Goal: Information Seeking & Learning: Learn about a topic

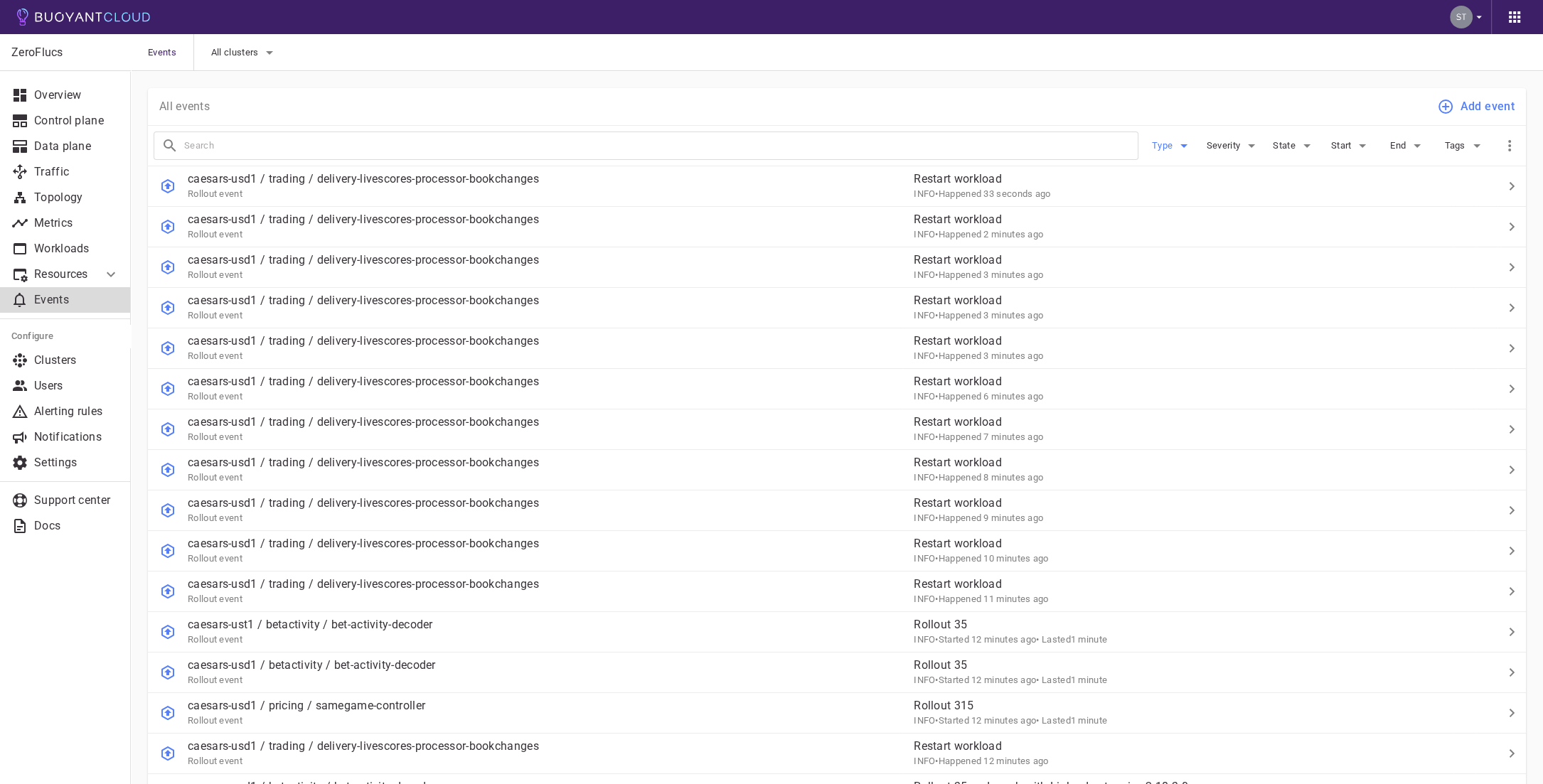
click at [1181, 148] on icon "button" at bounding box center [1184, 146] width 17 height 17
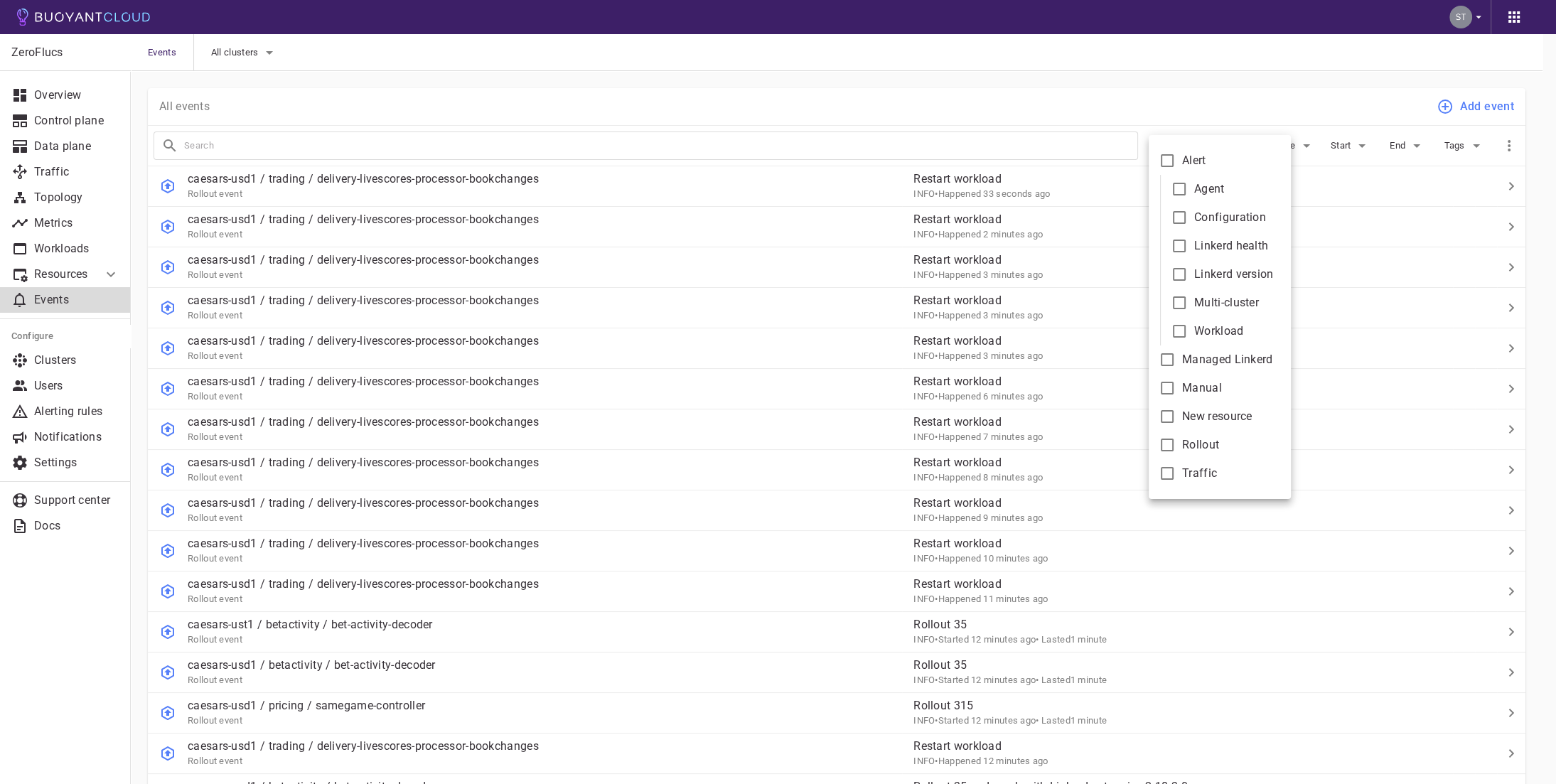
click at [1174, 160] on input "Alert" at bounding box center [1168, 161] width 17 height 17
checkbox input "true"
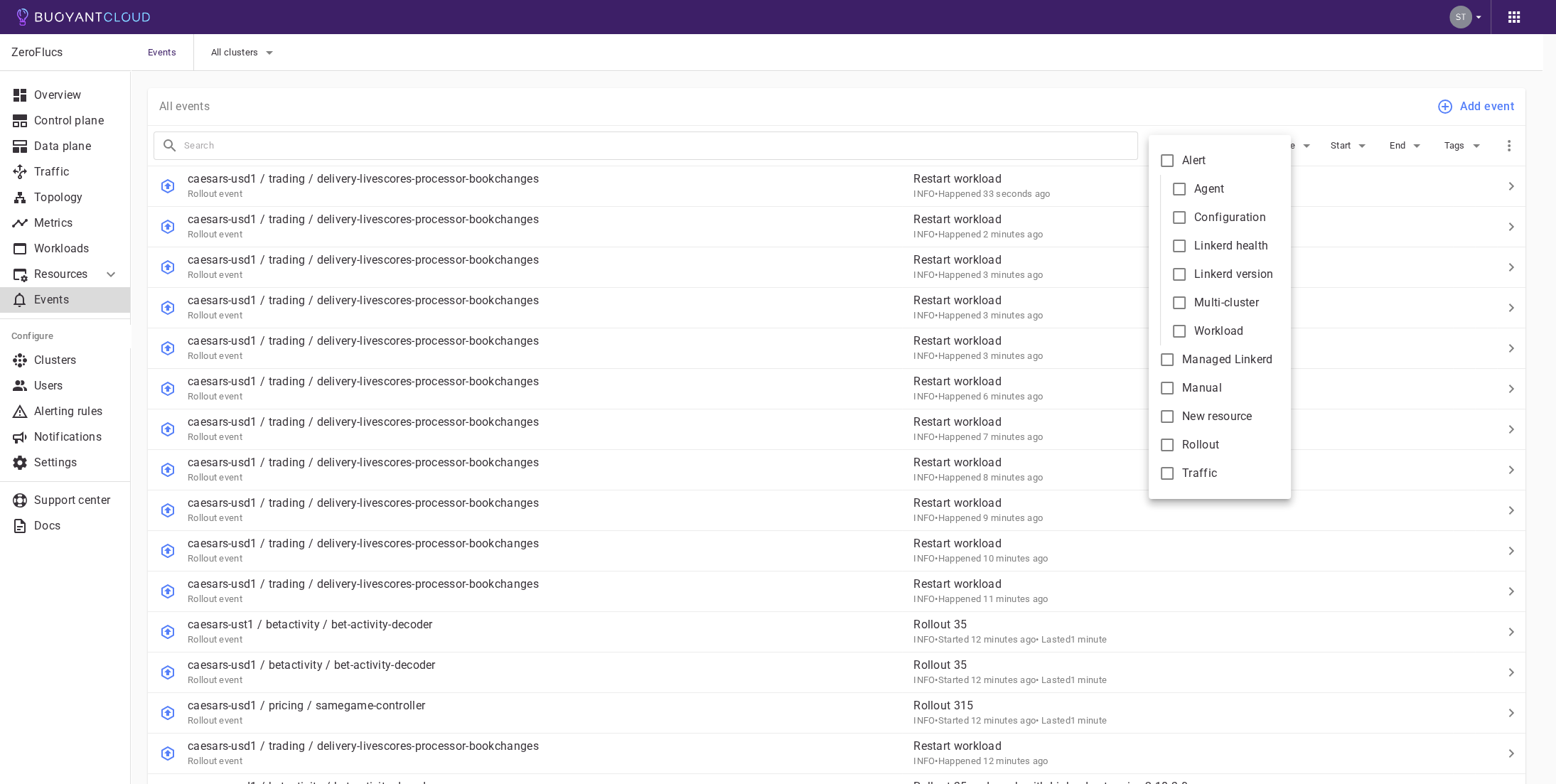
checkbox input "true"
type input "type:alert"
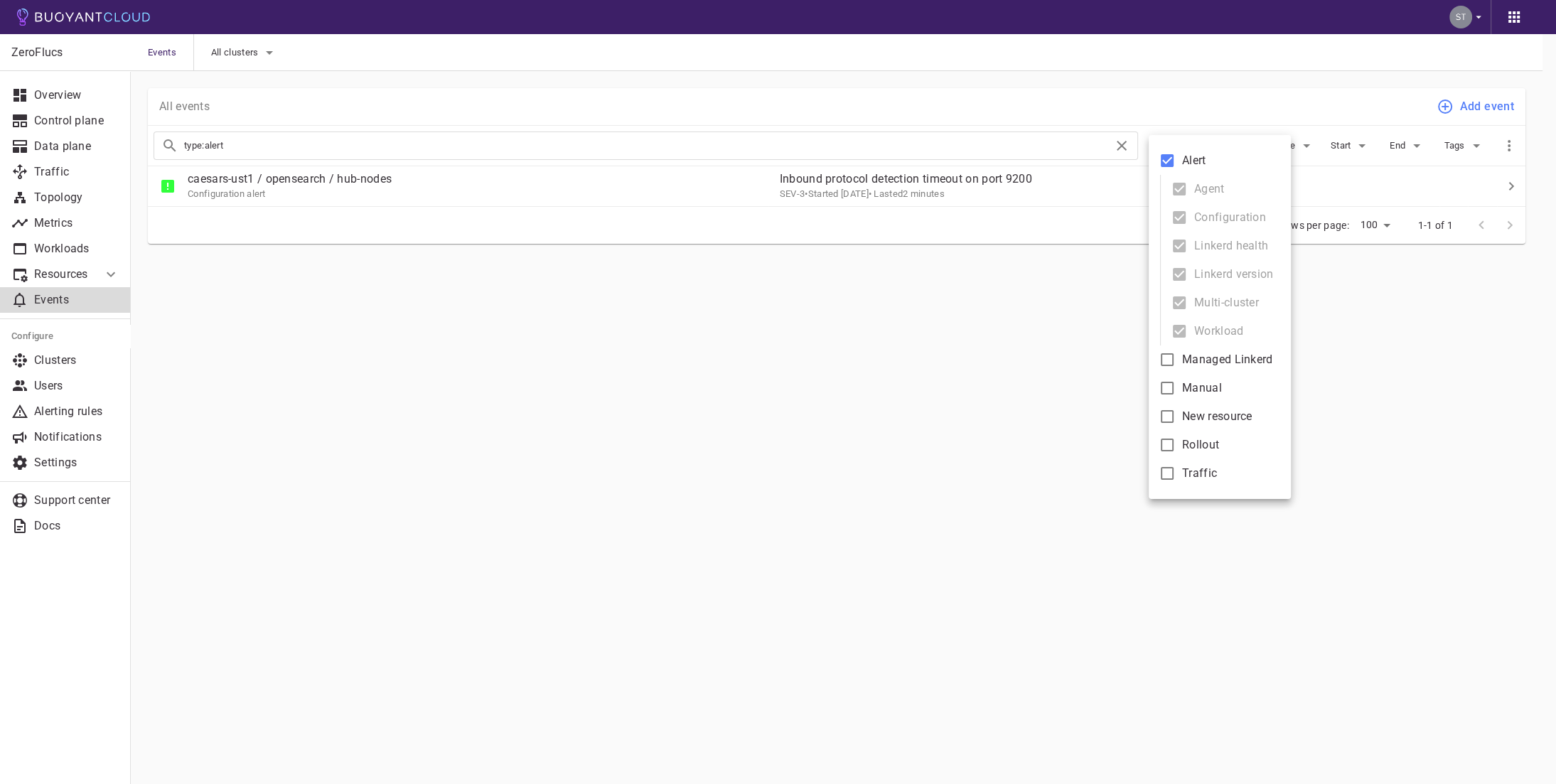
click at [1165, 471] on input "Traffic" at bounding box center [1168, 473] width 17 height 17
checkbox input "true"
type input "type:alert type:traffic"
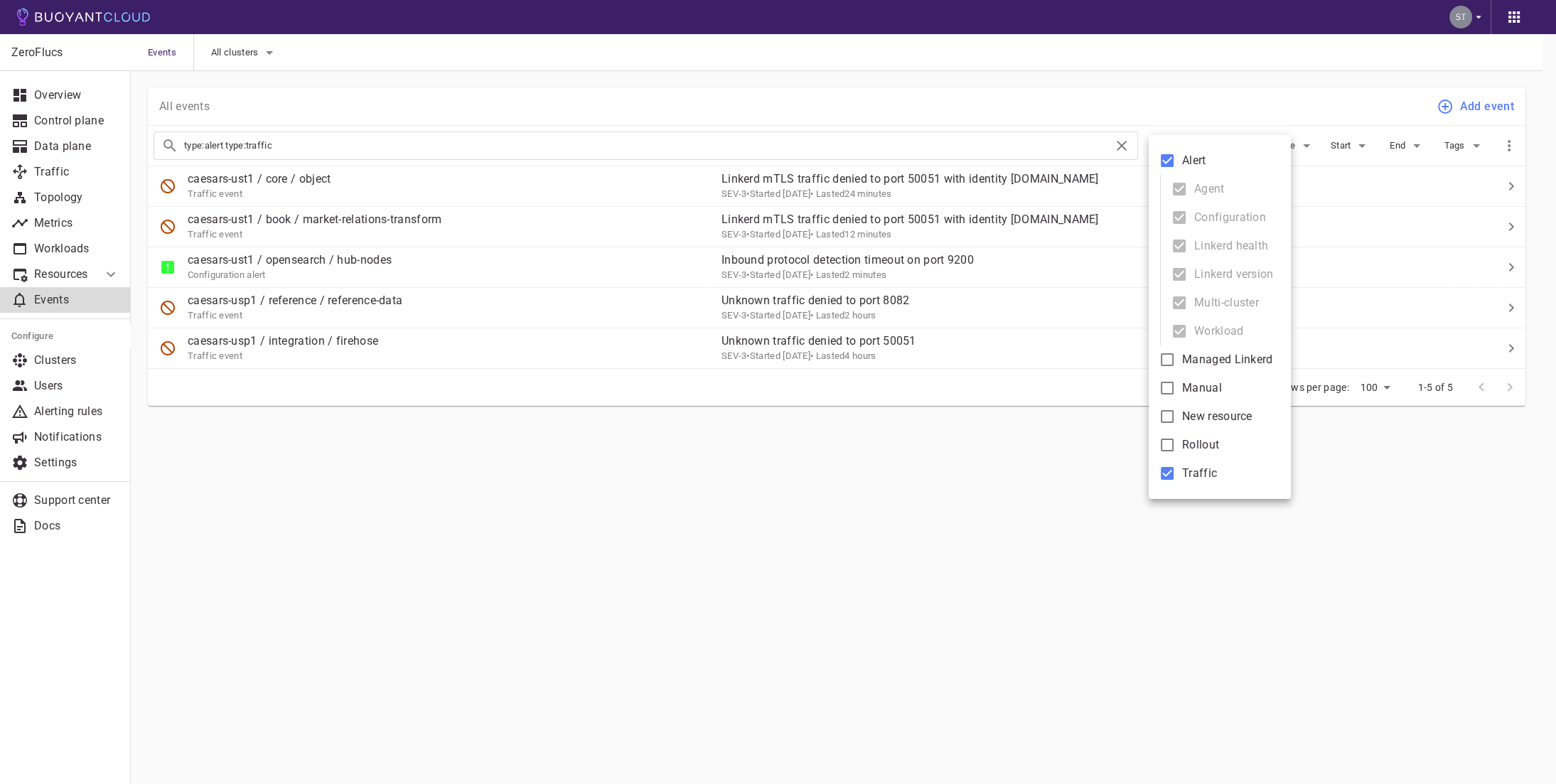
click at [1190, 477] on span "Traffic" at bounding box center [1199, 473] width 35 height 14
click at [1175, 477] on input "Traffic" at bounding box center [1168, 473] width 17 height 17
checkbox input "false"
type input "type:alert"
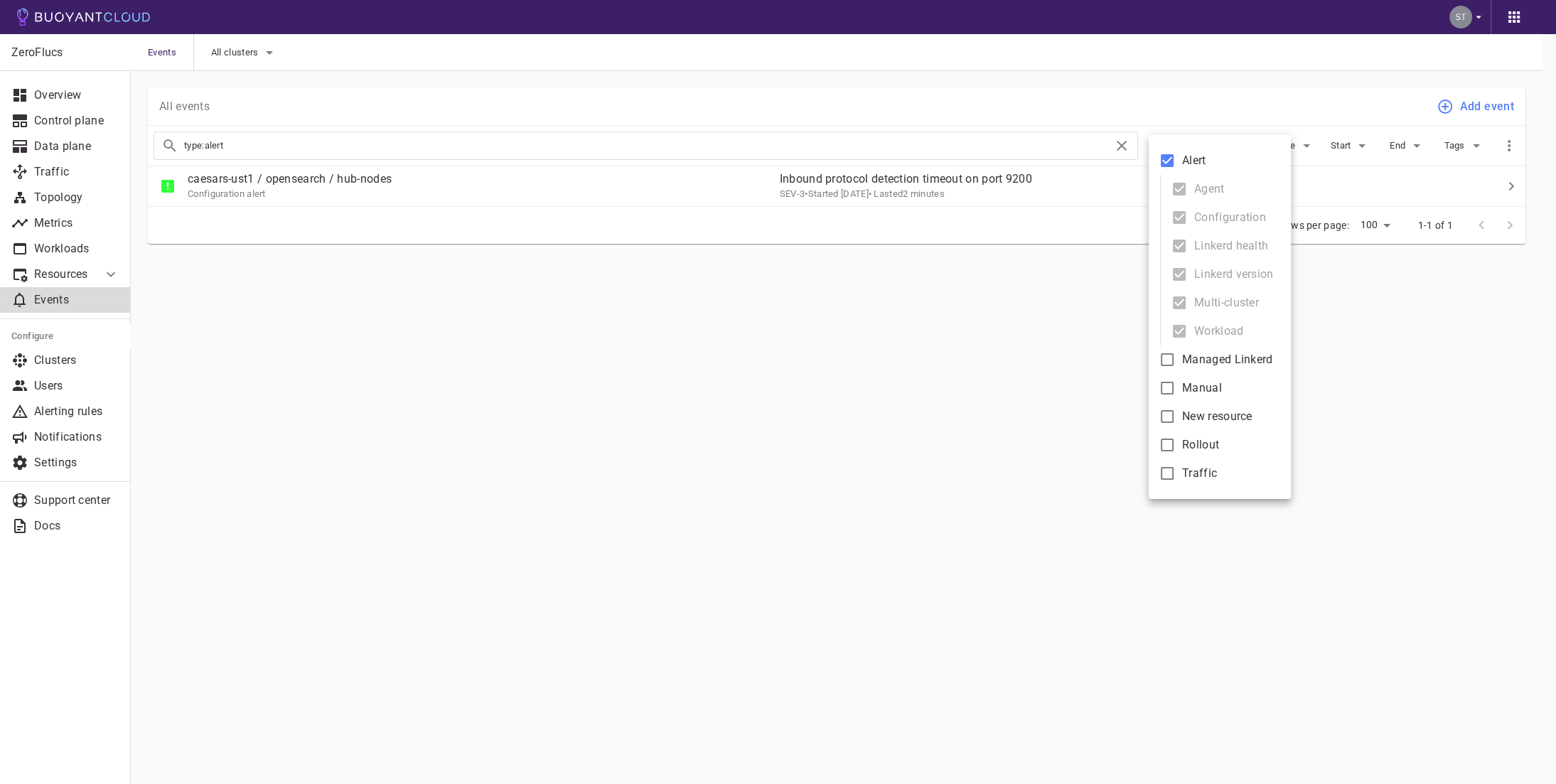
click at [1170, 412] on input "New resource" at bounding box center [1168, 416] width 17 height 17
checkbox input "true"
type input "type:alert type:new"
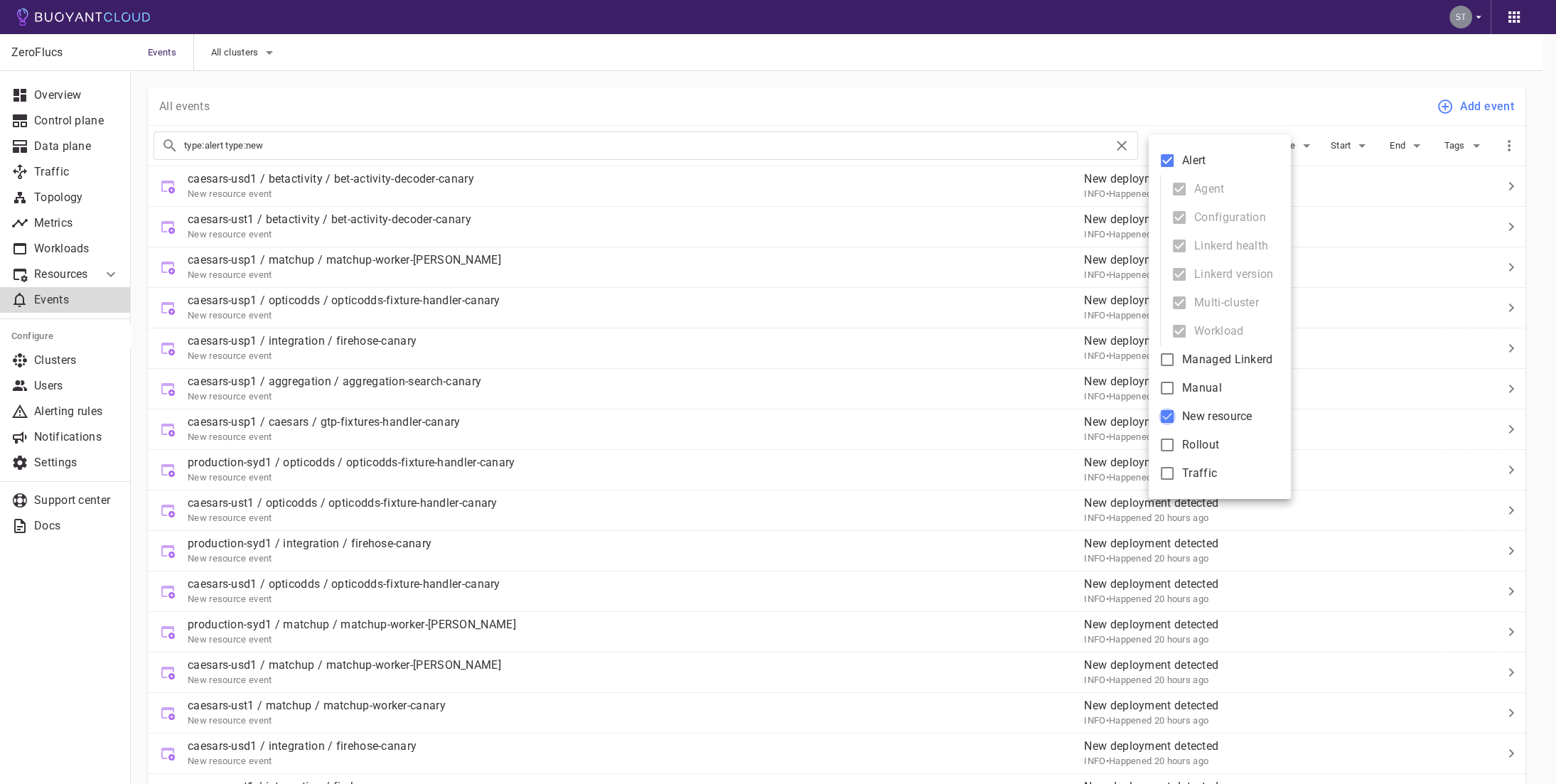
click at [1170, 414] on input "New resource" at bounding box center [1168, 416] width 17 height 17
checkbox input "false"
type input "type:alert"
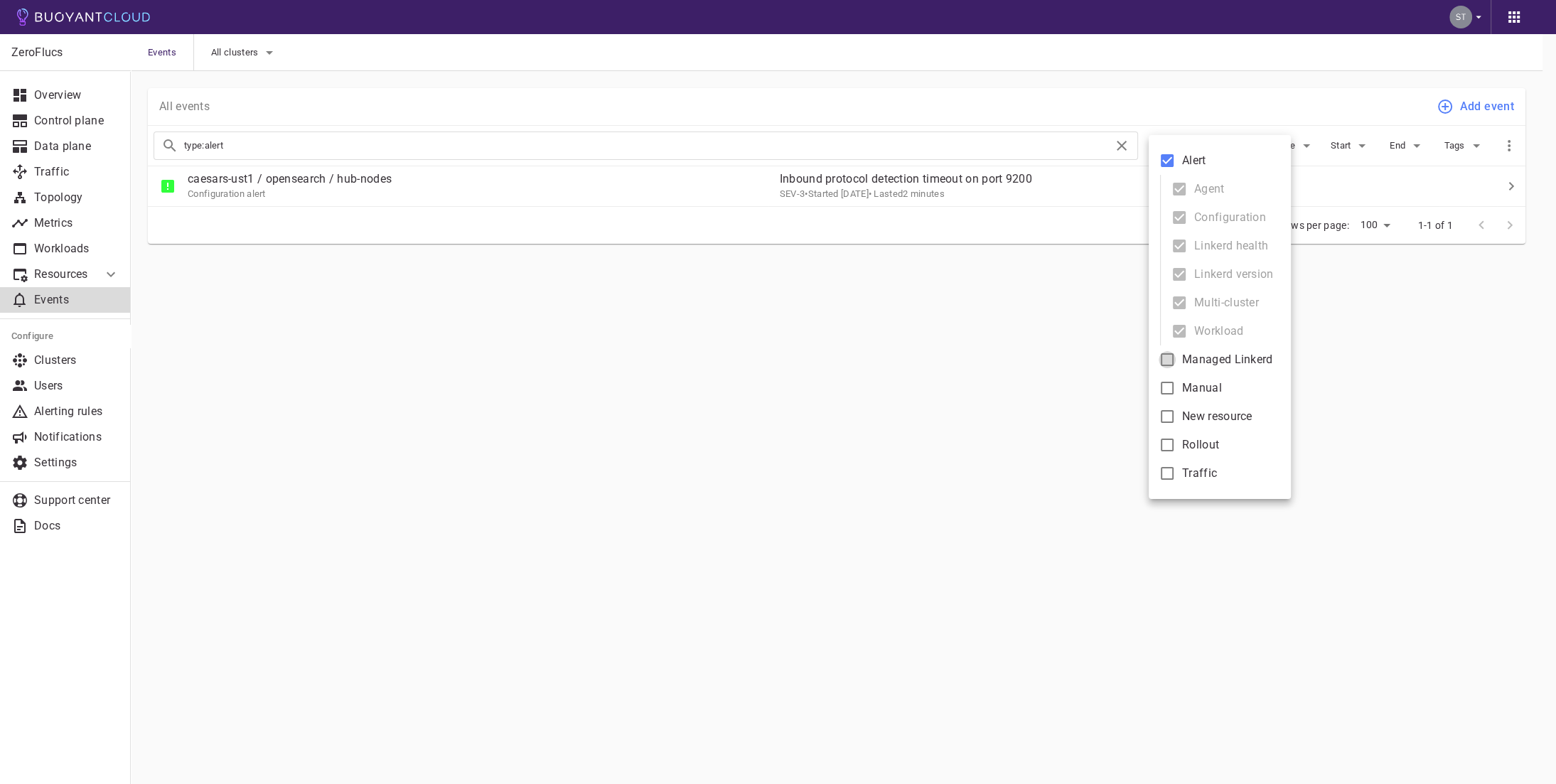
click at [1166, 361] on input "Managed Linkerd" at bounding box center [1168, 360] width 17 height 17
checkbox input "true"
type input "type:alert type:managed"
click at [1166, 361] on input "Managed Linkerd" at bounding box center [1168, 360] width 17 height 17
checkbox input "false"
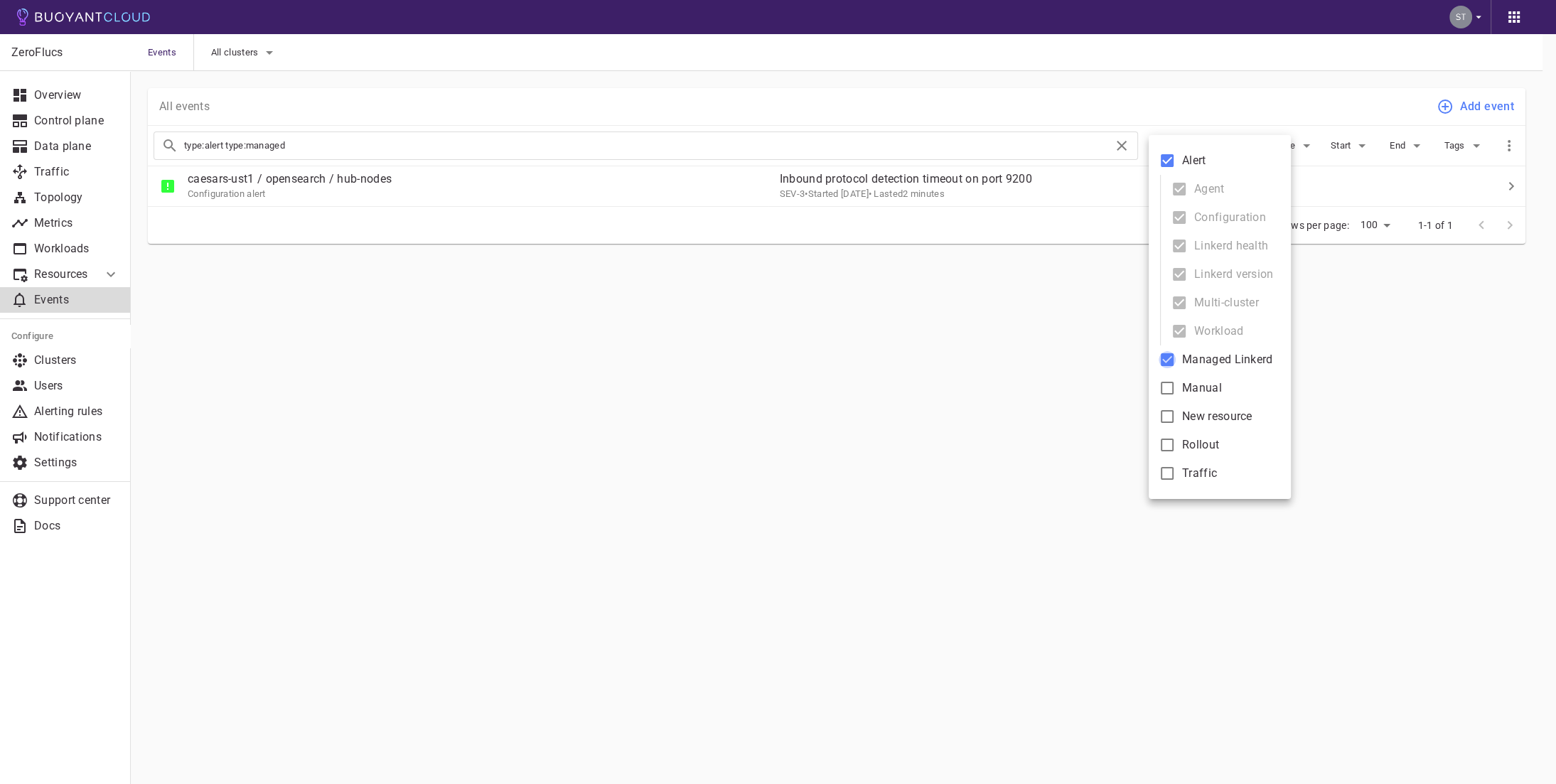
type input "type:alert"
click at [1165, 388] on input "Manual" at bounding box center [1168, 388] width 17 height 17
checkbox input "true"
type input "type:alert type:manual"
click at [1165, 388] on input "Manual" at bounding box center [1168, 388] width 17 height 17
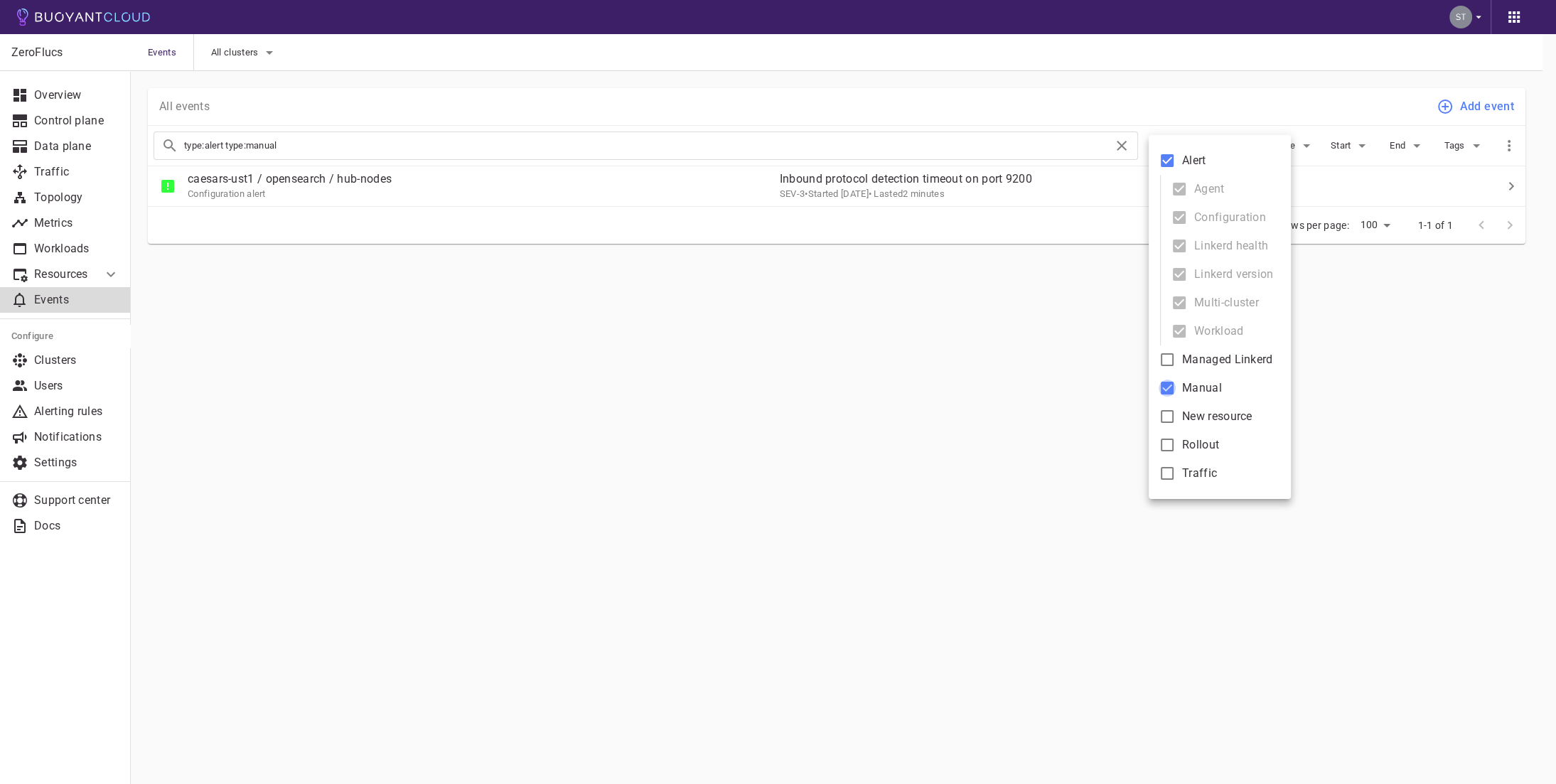
checkbox input "false"
type input "type:alert"
click at [990, 406] on div at bounding box center [778, 392] width 1556 height 784
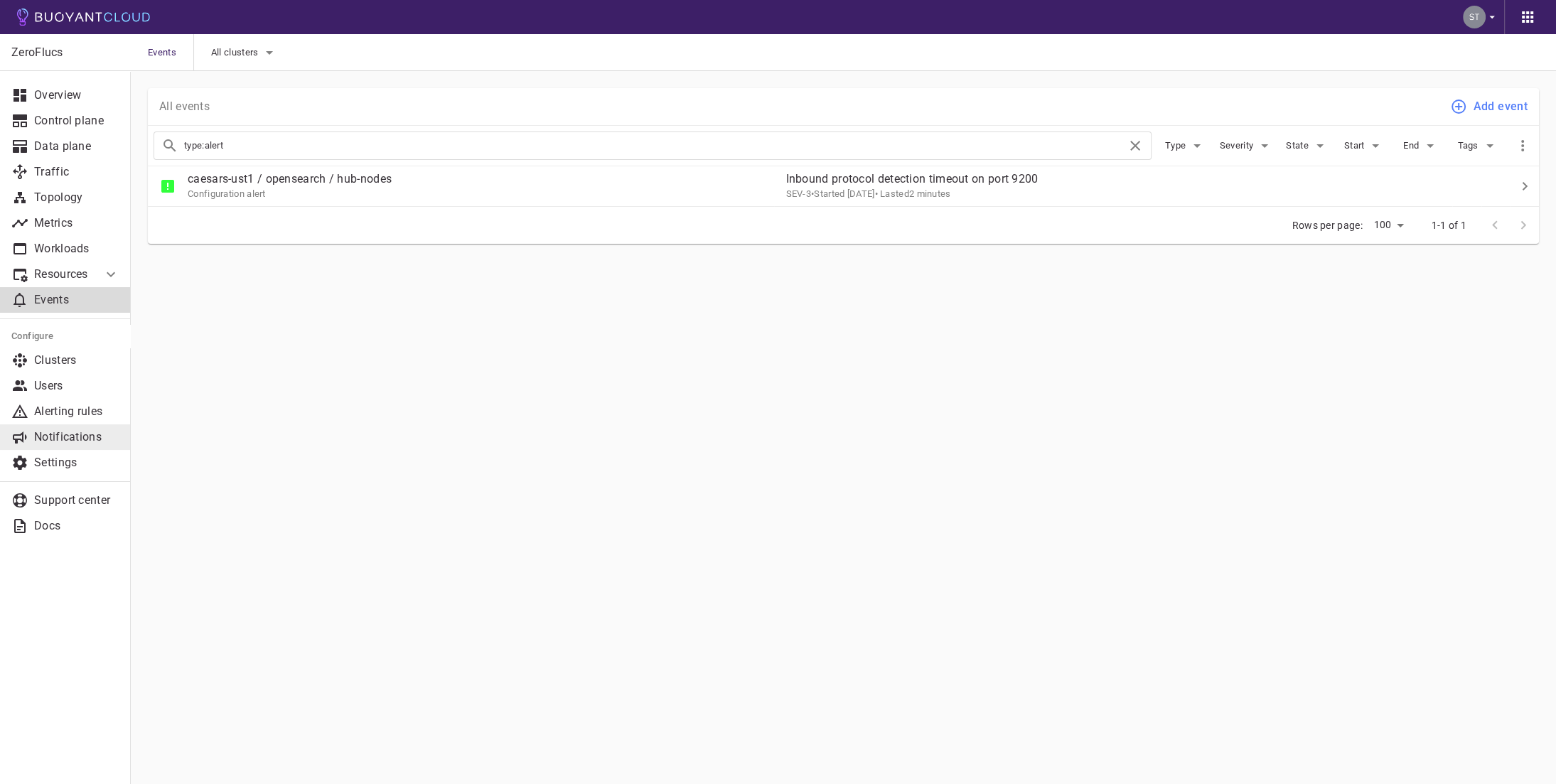
click at [62, 440] on p "Notifications" at bounding box center [76, 437] width 85 height 14
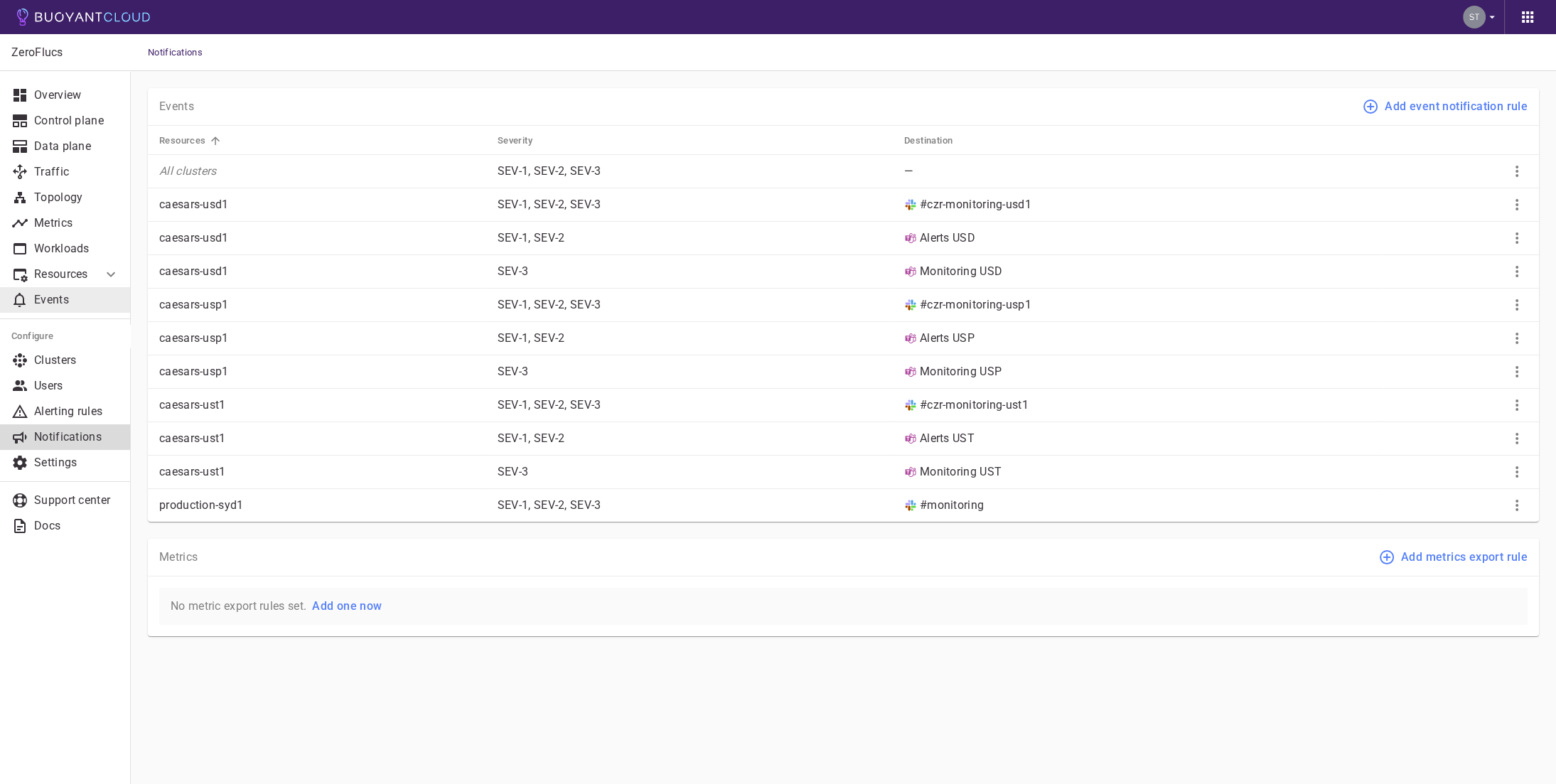
click at [71, 291] on link "Events" at bounding box center [65, 300] width 131 height 26
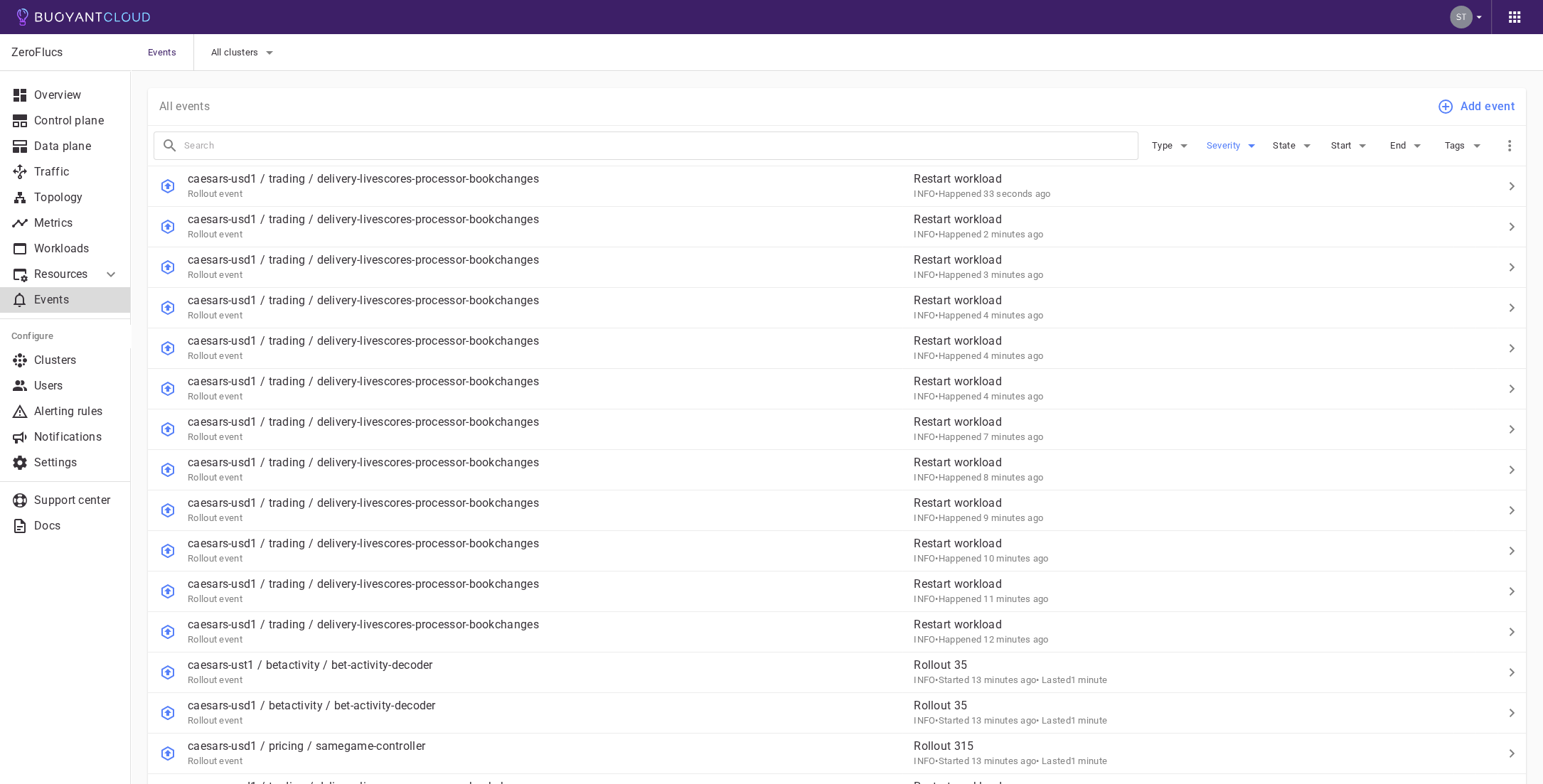
click at [1251, 144] on icon "button" at bounding box center [1252, 146] width 17 height 17
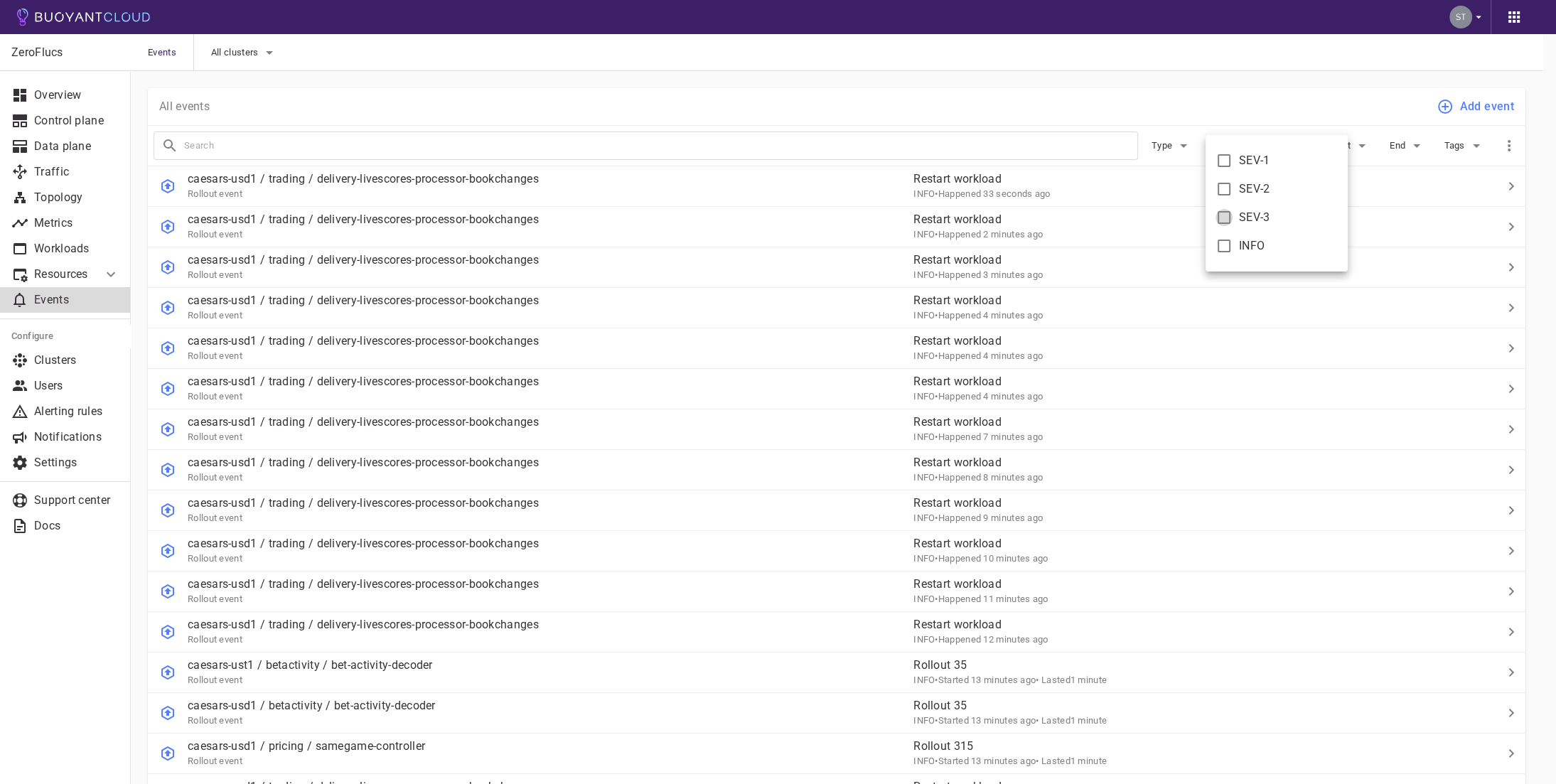
click at [1228, 224] on input "SEV-3" at bounding box center [1224, 218] width 17 height 17
checkbox input "true"
type input "severity:sev-3"
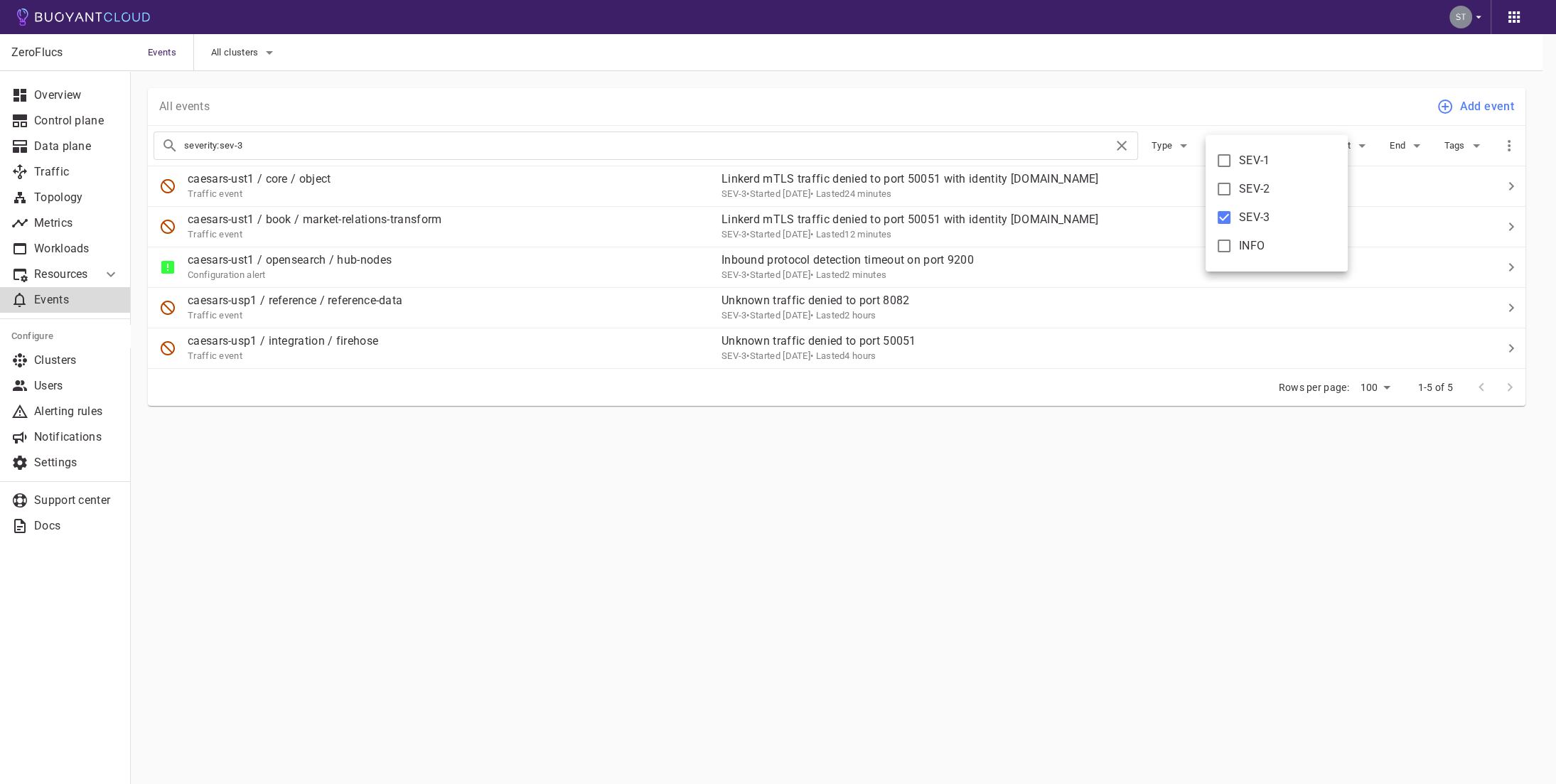
click at [1228, 224] on input "SEV-3" at bounding box center [1224, 218] width 17 height 17
checkbox input "false"
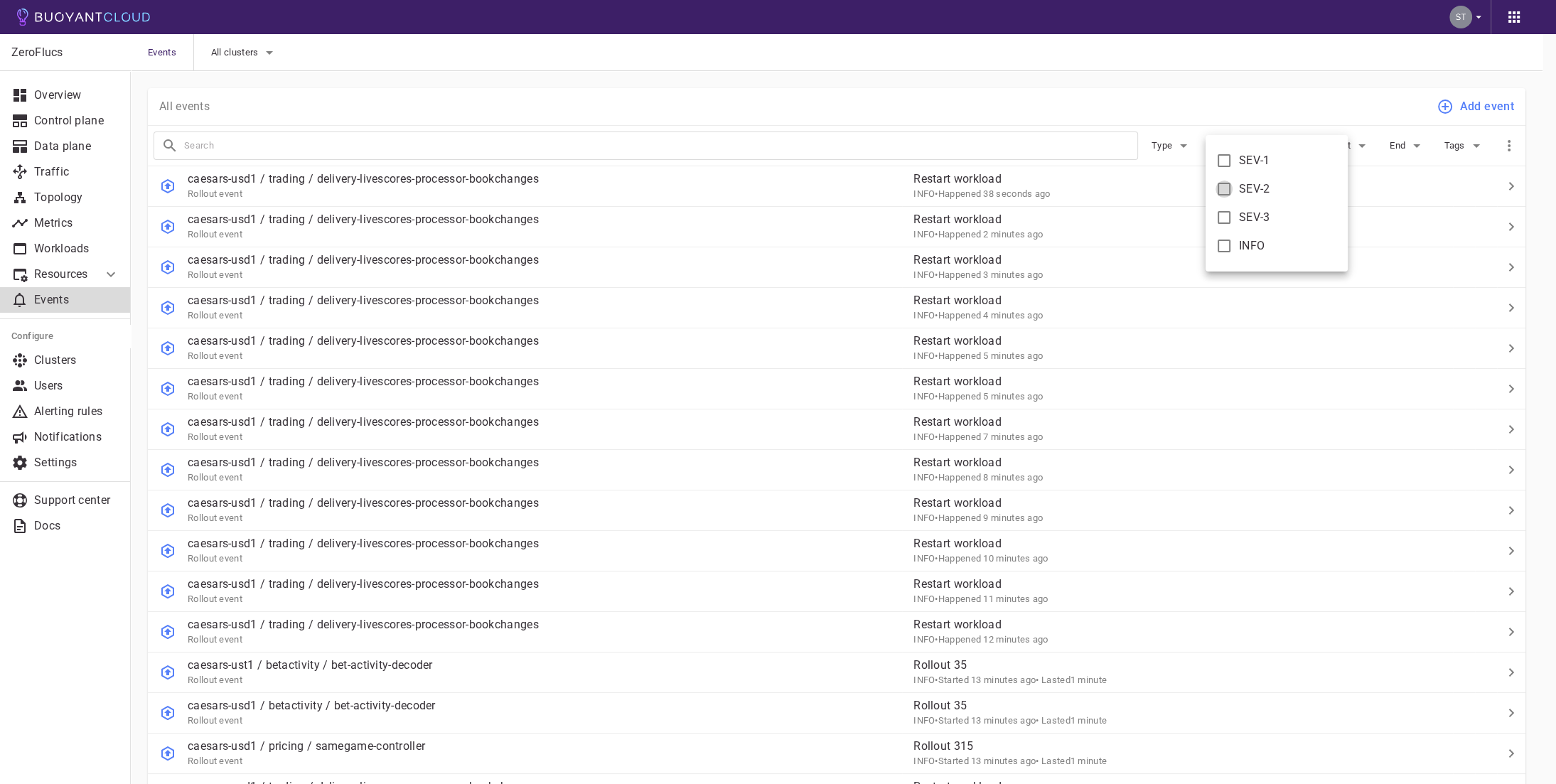
click at [1224, 188] on input "SEV-2" at bounding box center [1224, 189] width 17 height 17
checkbox input "true"
type input "severity:sev-2"
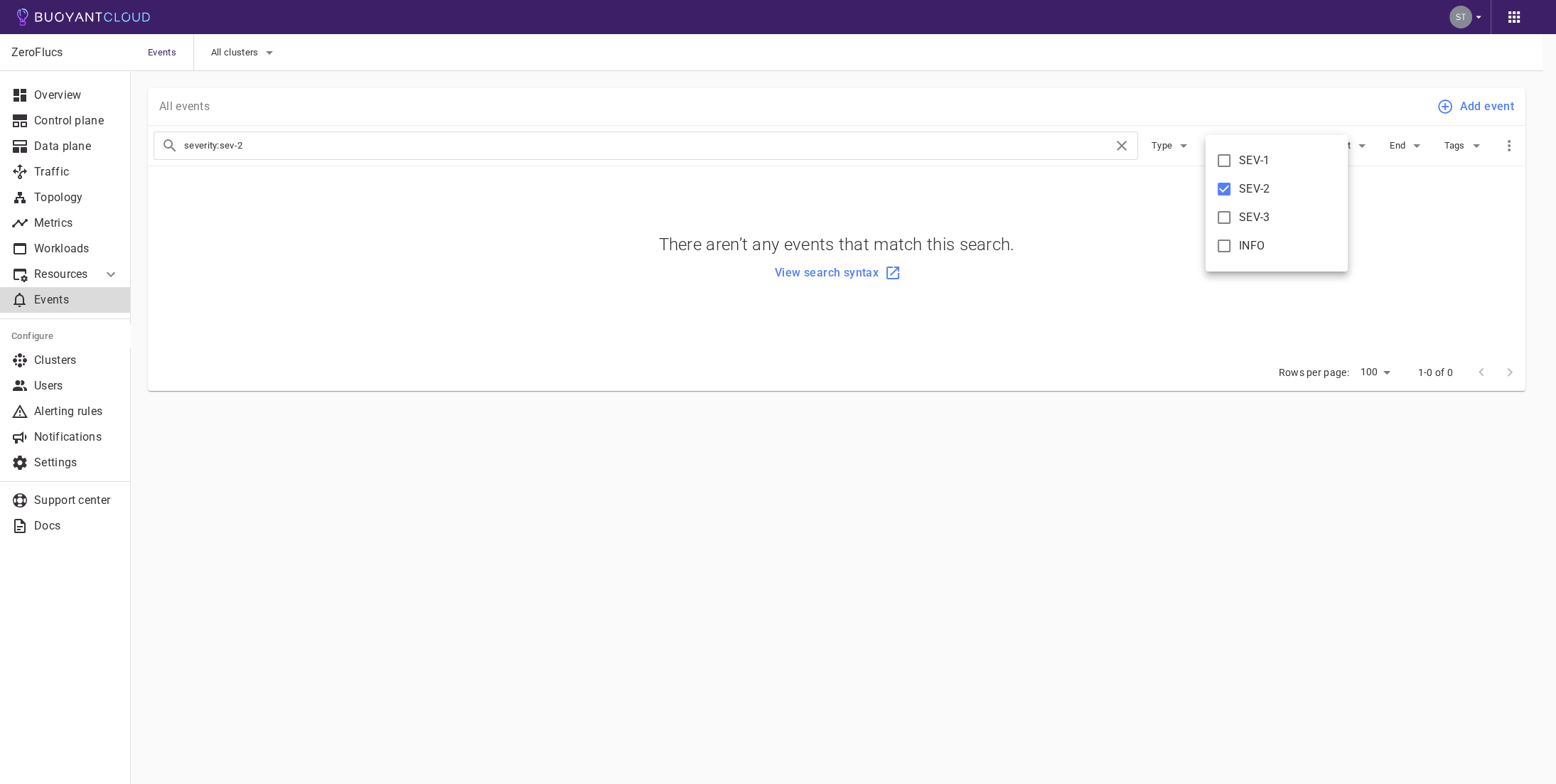
click at [1224, 188] on input "SEV-2" at bounding box center [1224, 189] width 17 height 17
checkbox input "false"
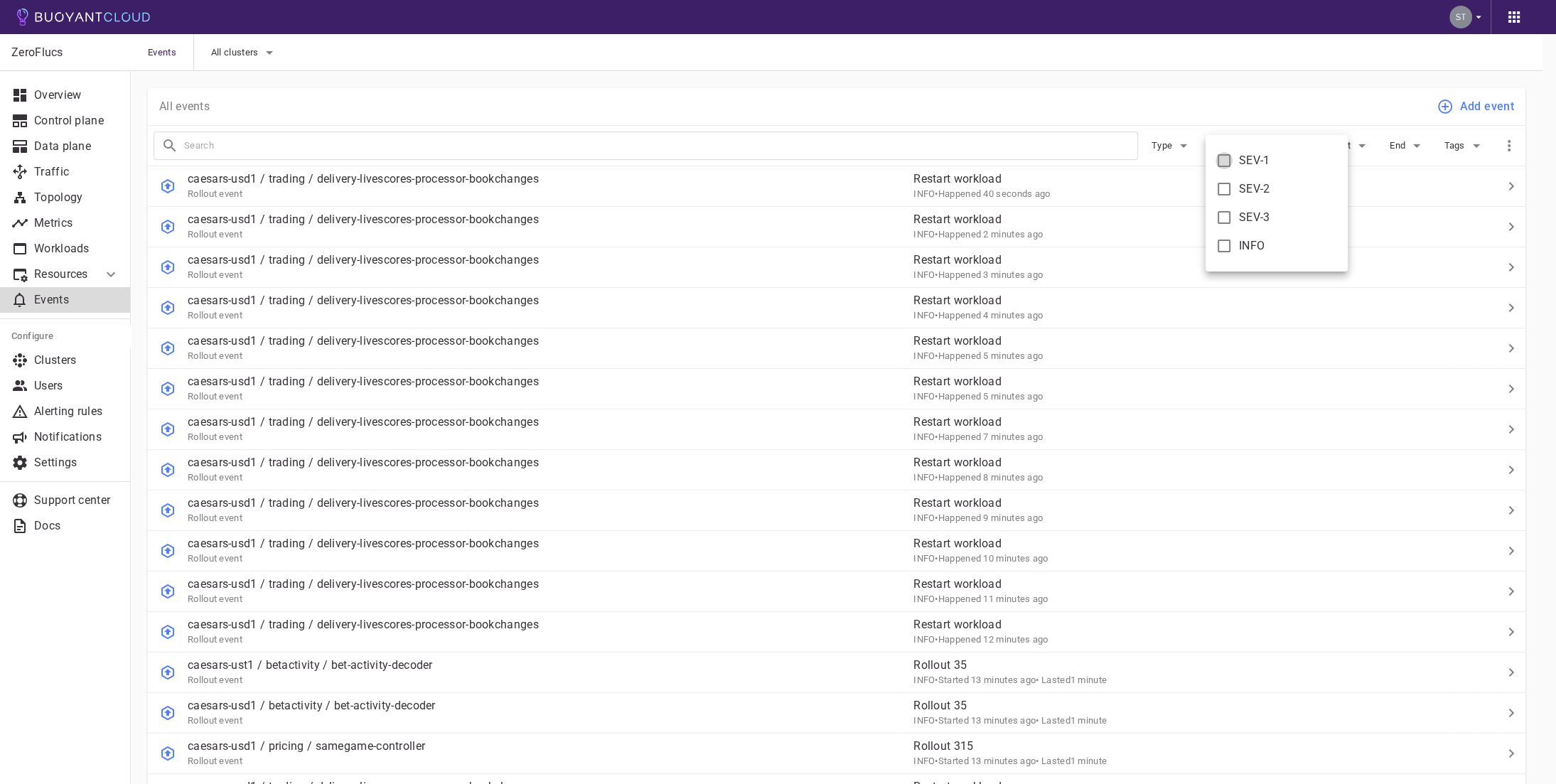
click at [1231, 159] on input "SEV-1" at bounding box center [1224, 161] width 17 height 17
checkbox input "true"
type input "severity:sev-1"
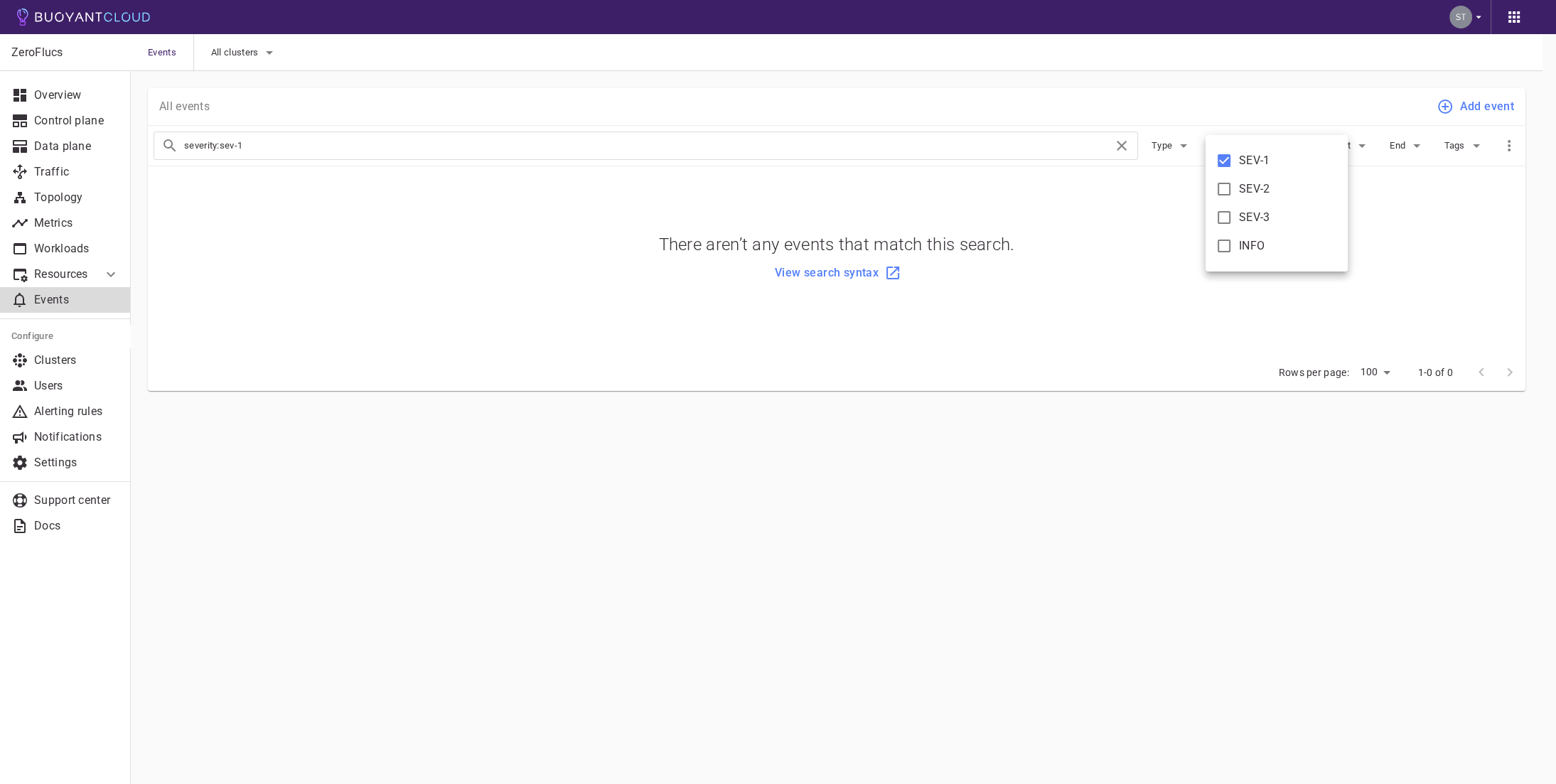
click at [1231, 159] on input "SEV-1" at bounding box center [1224, 161] width 17 height 17
checkbox input "false"
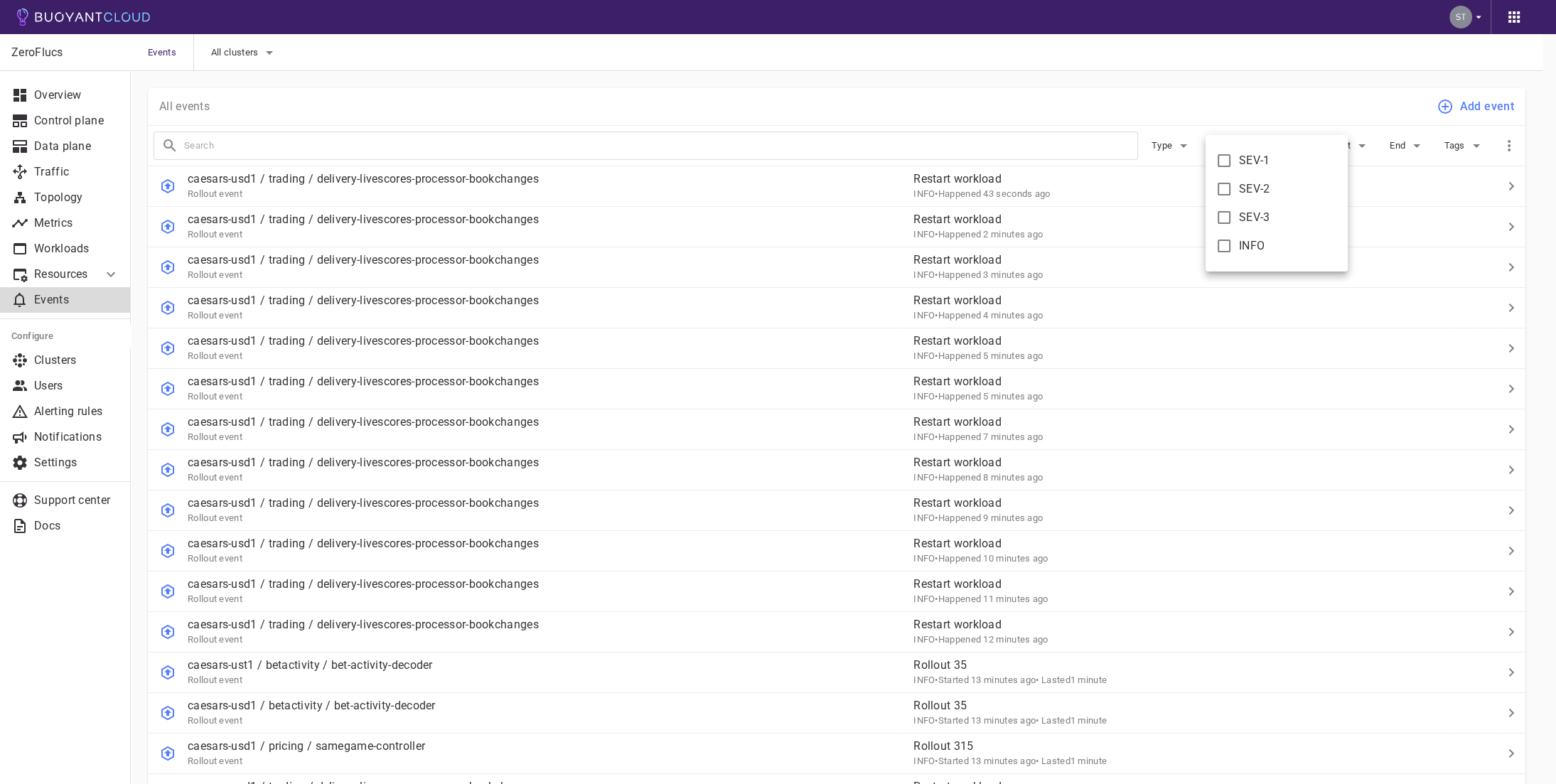
click at [1238, 99] on div at bounding box center [778, 392] width 1556 height 784
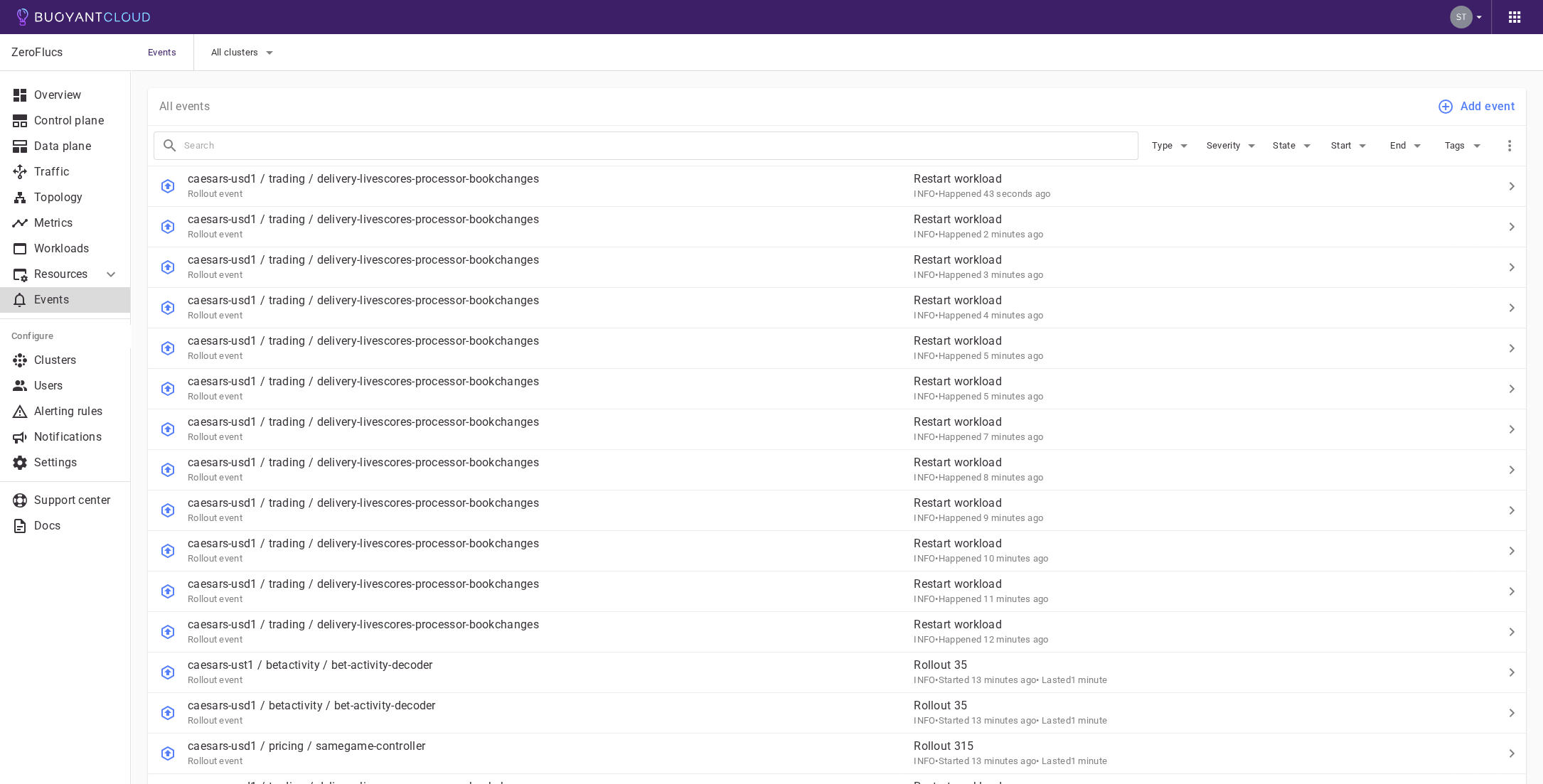
click at [1493, 143] on div at bounding box center [1504, 140] width 33 height 33
click at [1478, 144] on icon "button" at bounding box center [1477, 146] width 7 height 4
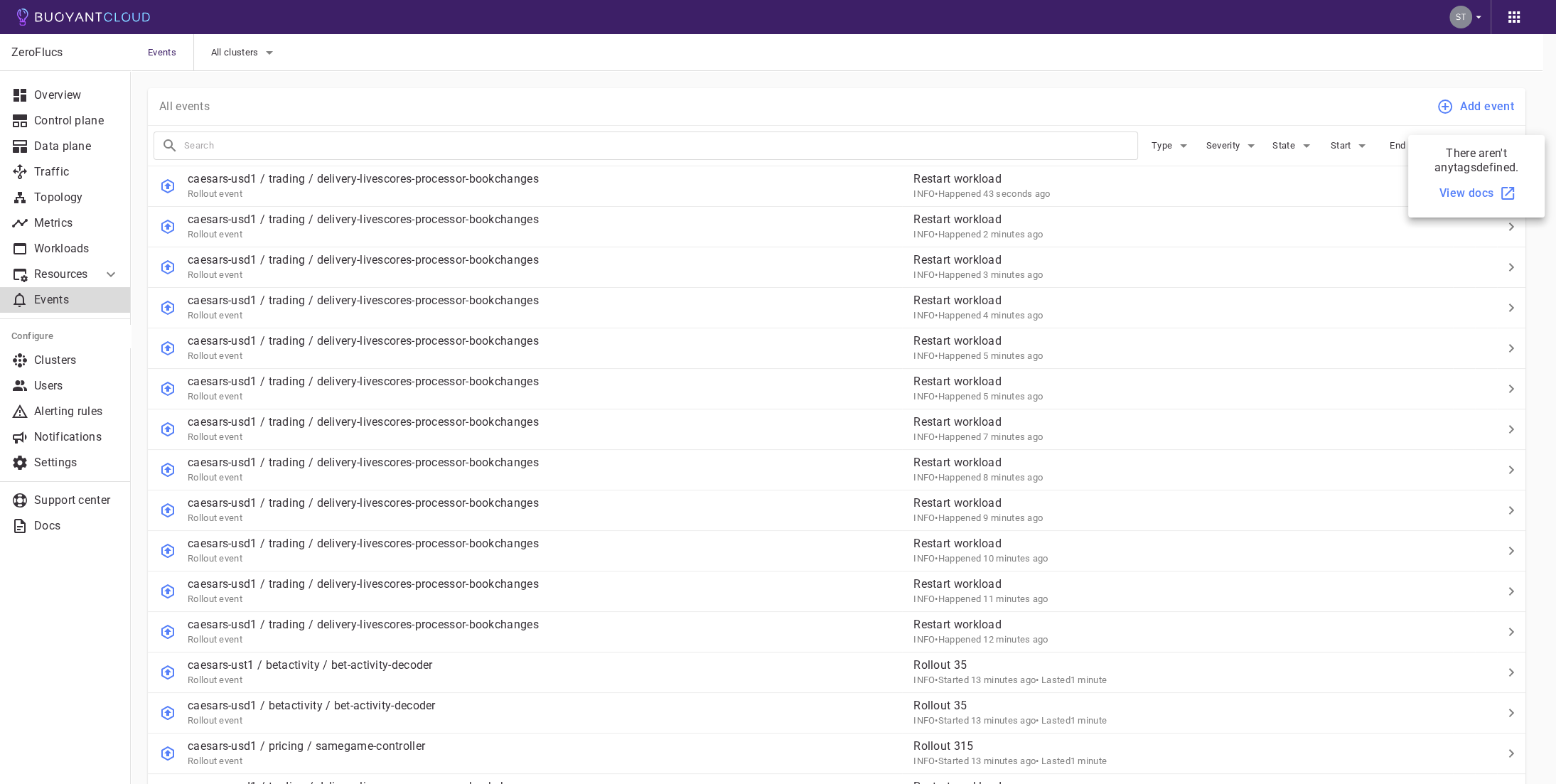
click at [1240, 94] on div at bounding box center [778, 392] width 1556 height 784
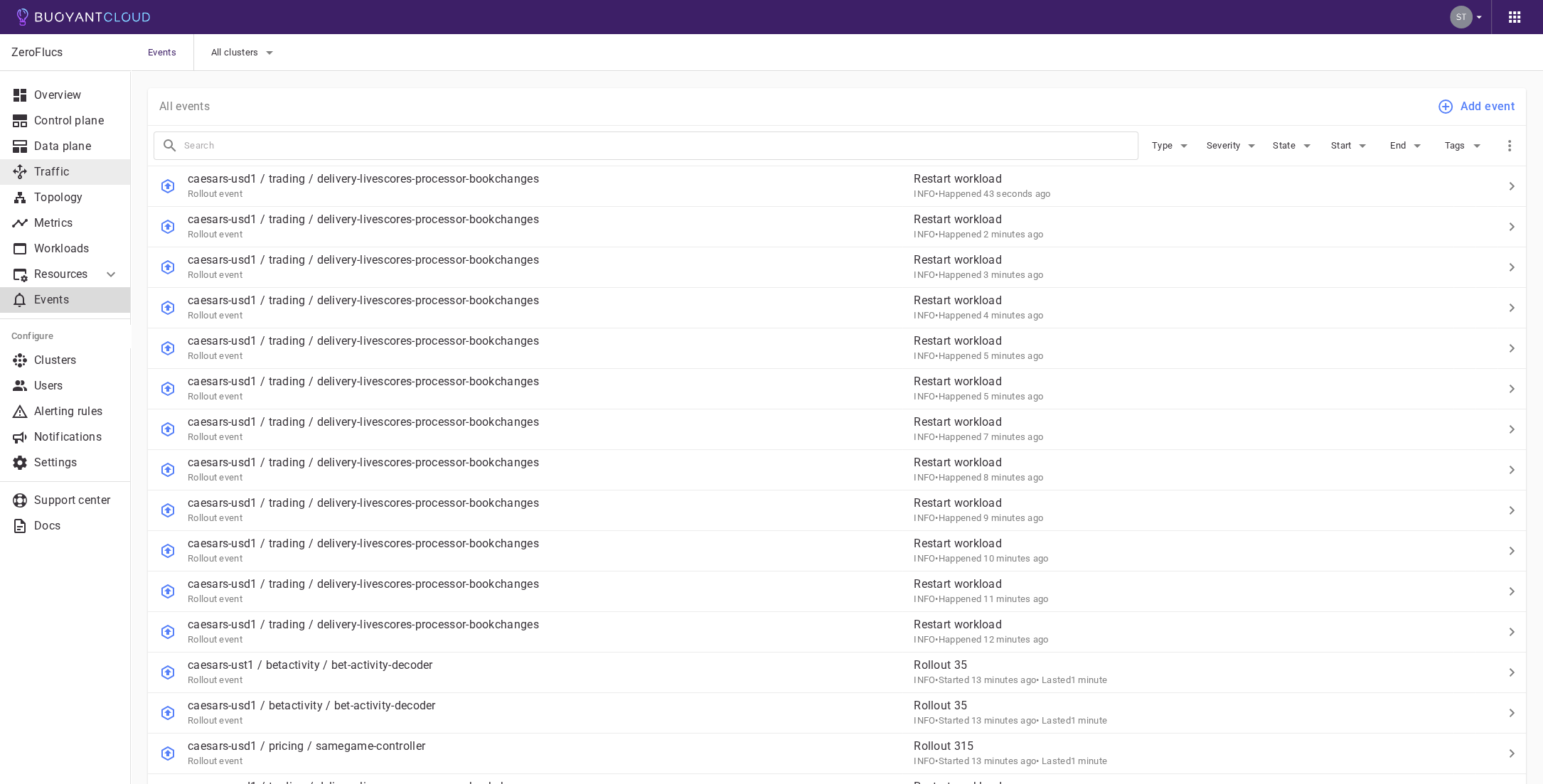
click at [98, 166] on p "Traffic" at bounding box center [76, 172] width 85 height 14
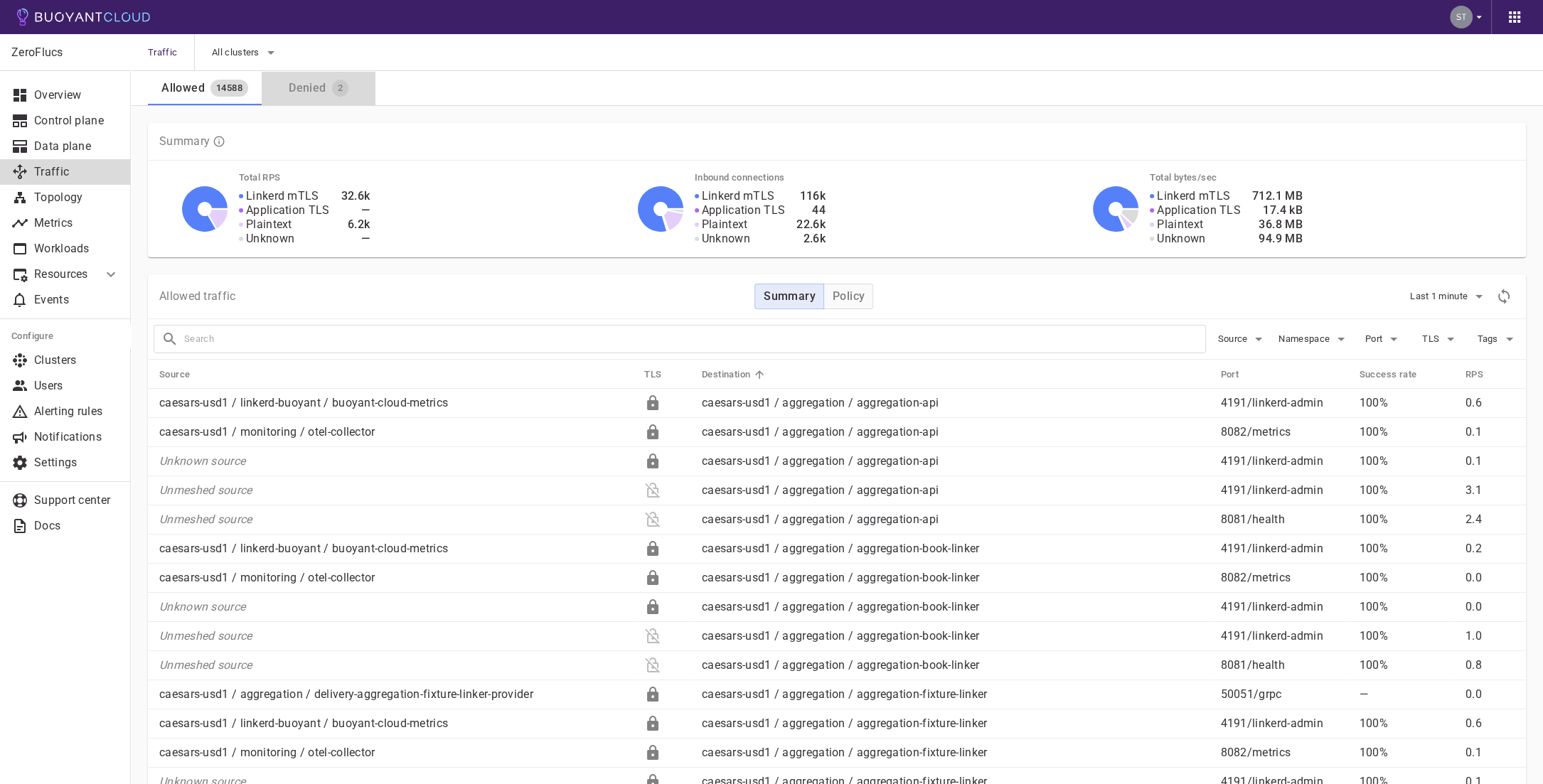
click at [301, 88] on div "Denied" at bounding box center [304, 86] width 43 height 20
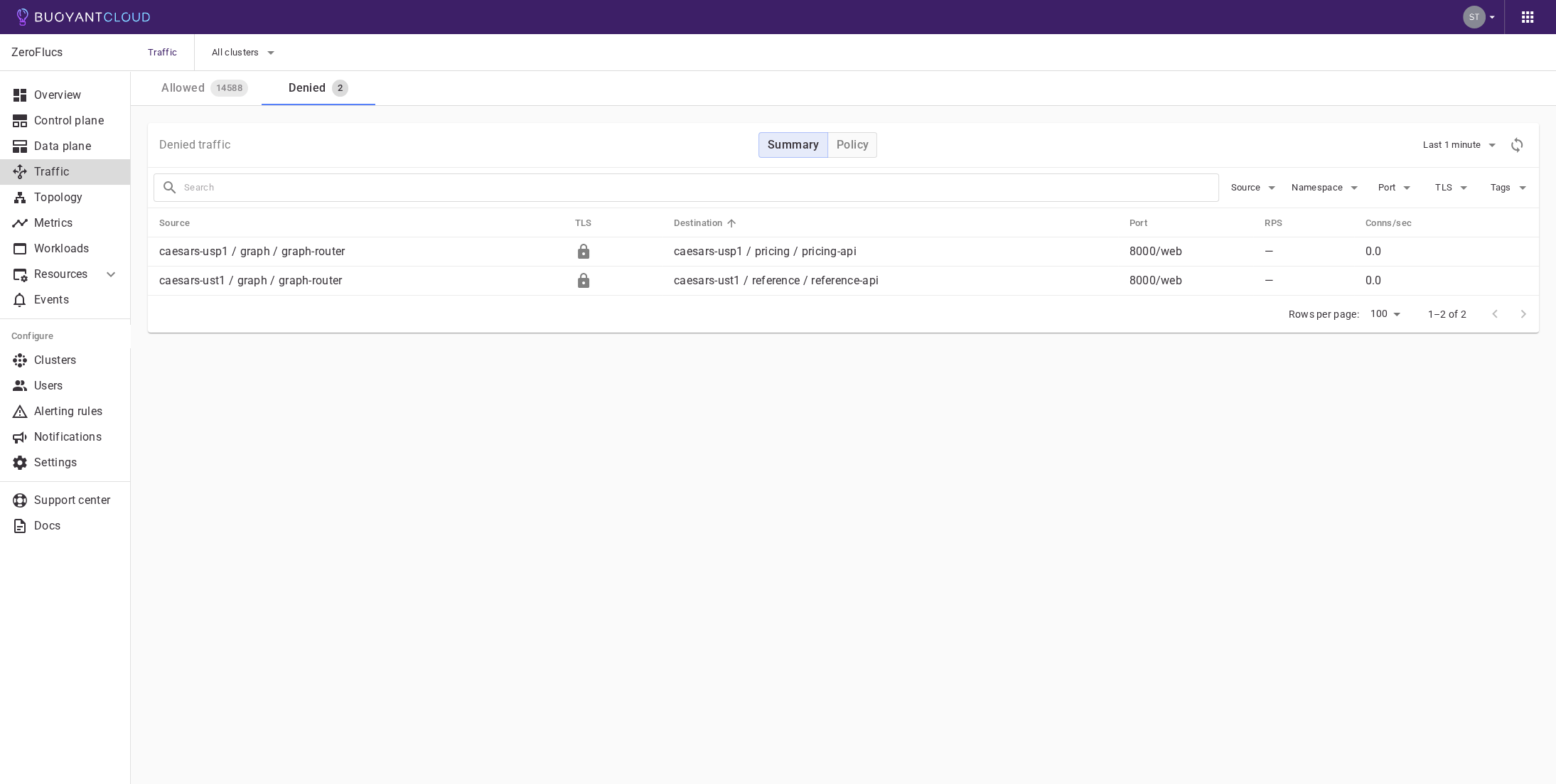
click at [199, 88] on div "Allowed" at bounding box center [180, 86] width 49 height 20
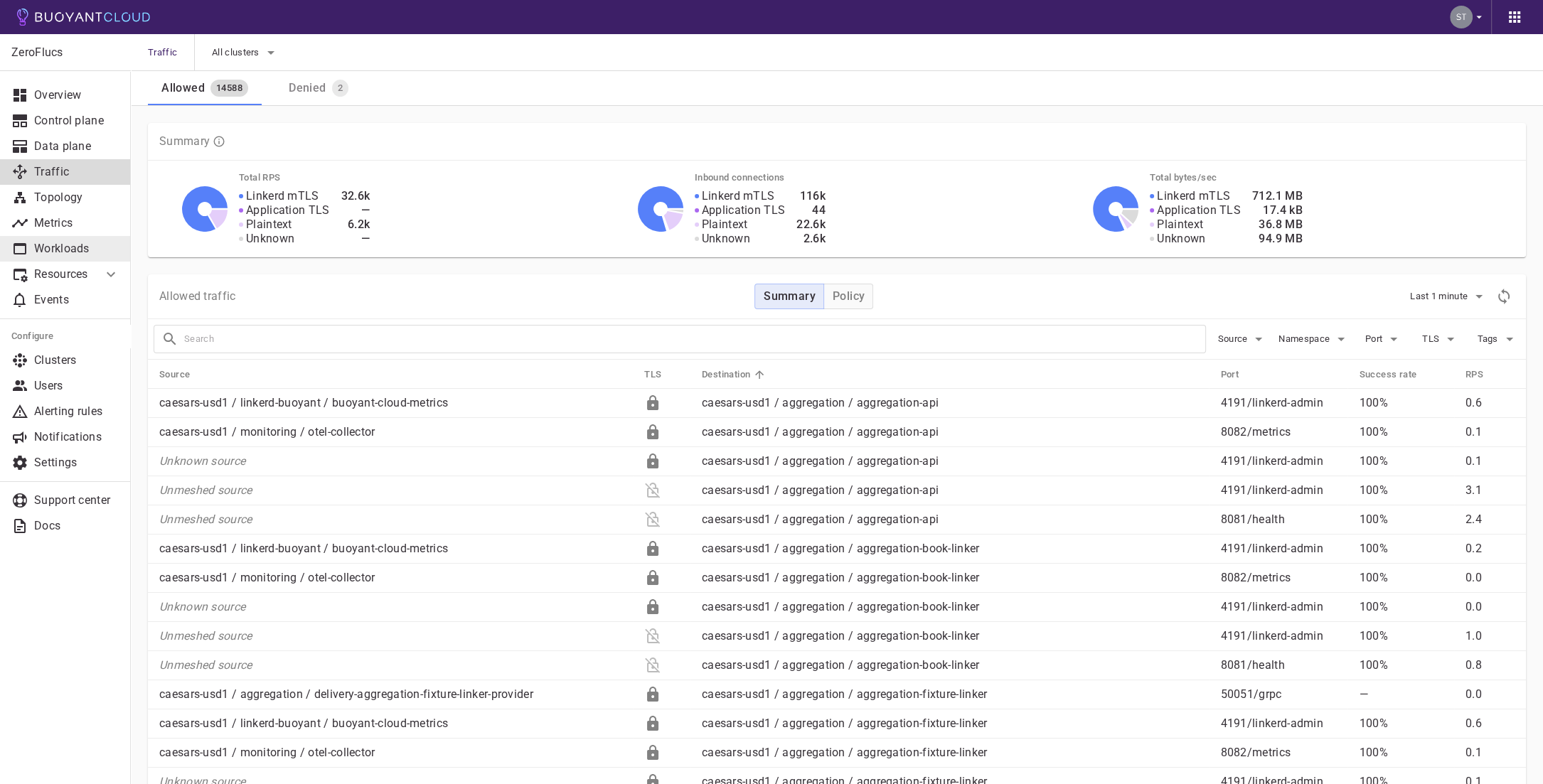
click at [75, 258] on link "Workloads" at bounding box center [65, 248] width 131 height 26
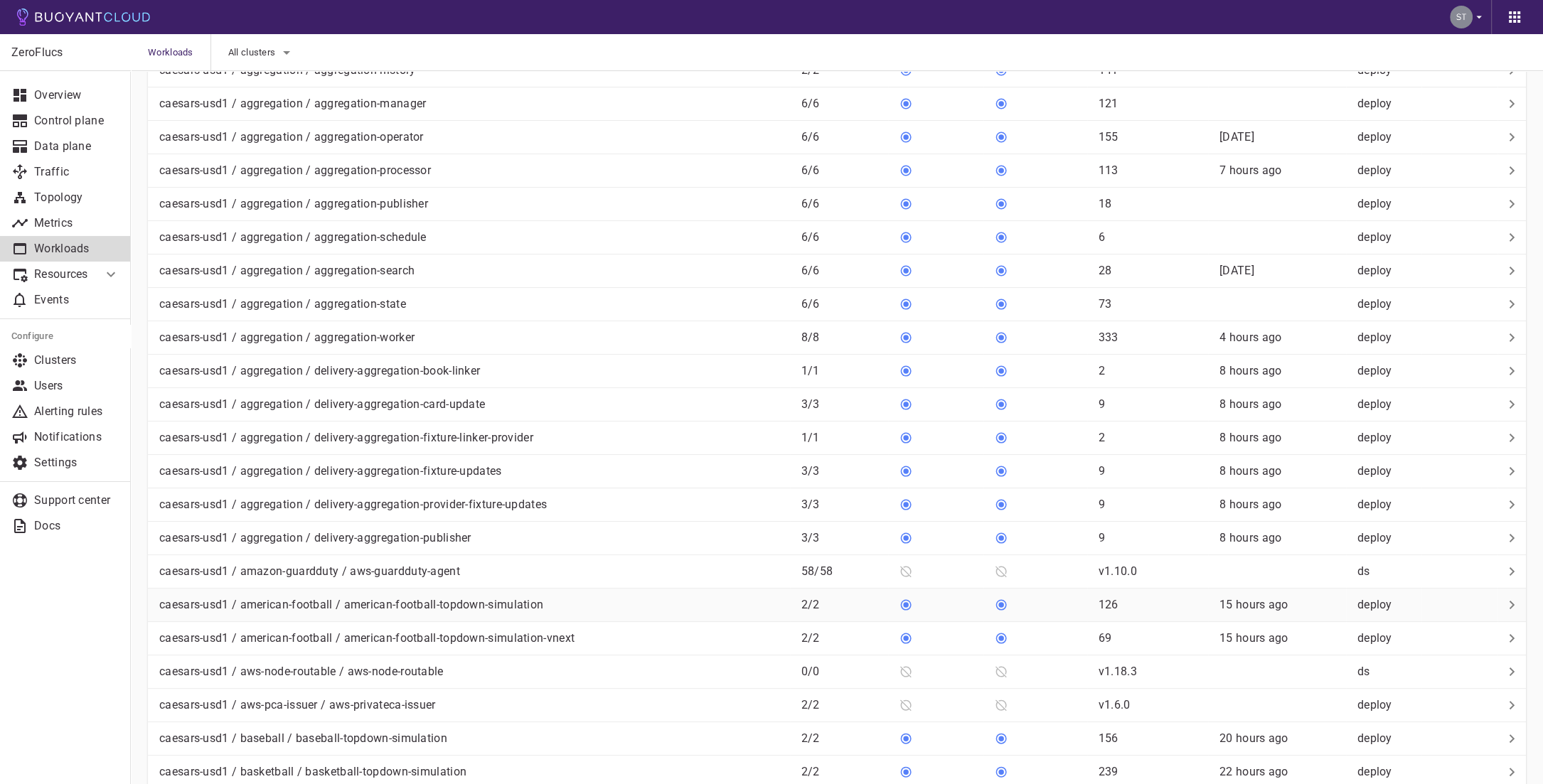
scroll to position [383, 0]
